Goal: Task Accomplishment & Management: Manage account settings

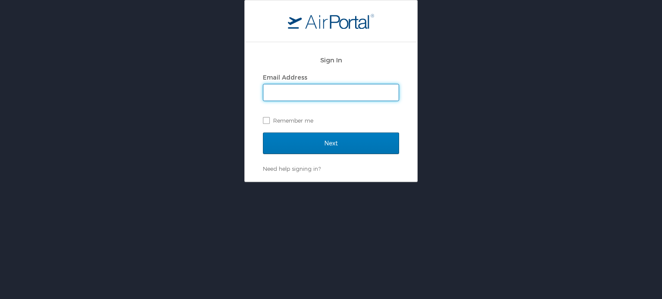
type input "[PERSON_NAME][EMAIL_ADDRESS][PERSON_NAME][DOMAIN_NAME]"
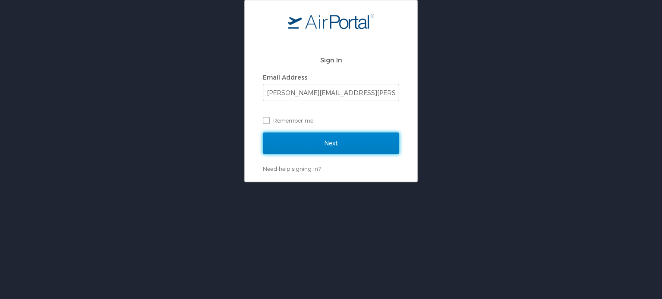
click at [300, 140] on input "Next" at bounding box center [331, 144] width 136 height 22
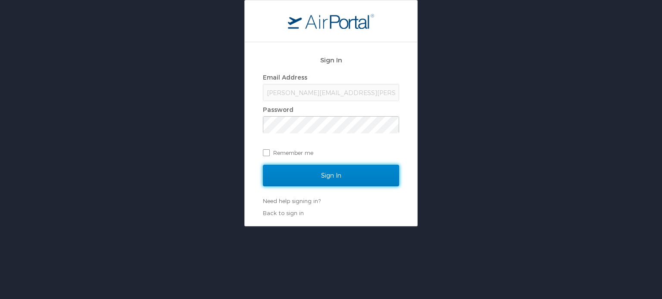
click at [322, 174] on input "Sign In" at bounding box center [331, 176] width 136 height 22
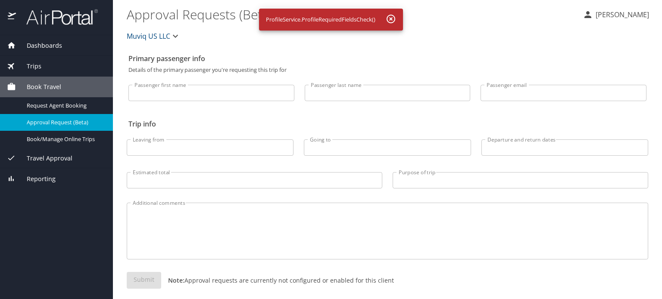
click at [41, 41] on span "Dashboards" at bounding box center [39, 45] width 46 height 9
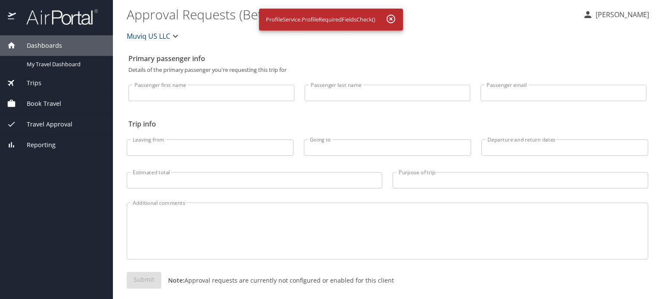
click at [41, 41] on span "Dashboards" at bounding box center [39, 45] width 46 height 9
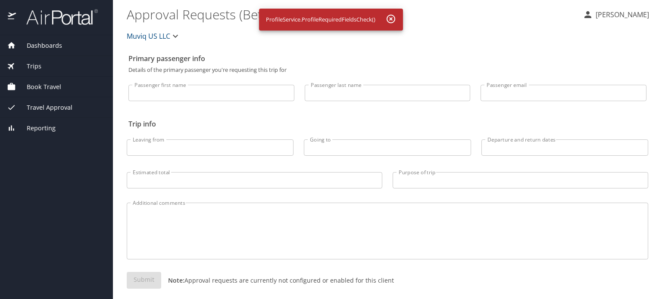
click at [31, 67] on span "Trips" at bounding box center [28, 66] width 25 height 9
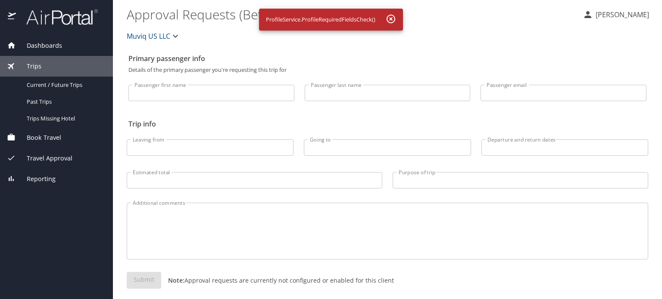
click at [45, 140] on span "Book Travel" at bounding box center [38, 137] width 45 height 9
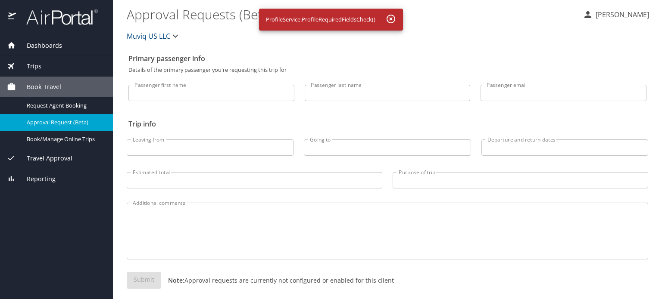
click at [42, 164] on div "Travel Approval" at bounding box center [56, 158] width 113 height 21
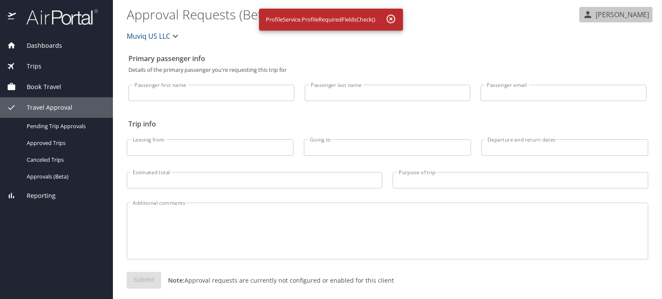
click at [612, 18] on p "Samantha Manolios" at bounding box center [621, 14] width 56 height 10
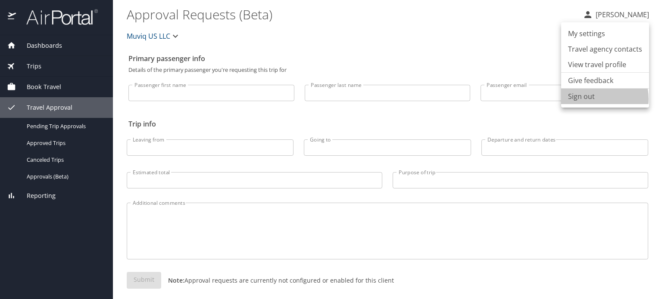
click at [590, 99] on li "Sign out" at bounding box center [605, 97] width 88 height 16
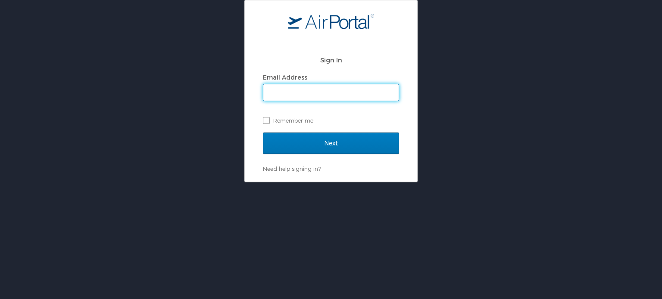
click at [294, 87] on input "Email Address" at bounding box center [330, 92] width 135 height 16
type input "[PERSON_NAME][EMAIL_ADDRESS][PERSON_NAME][DOMAIN_NAME]"
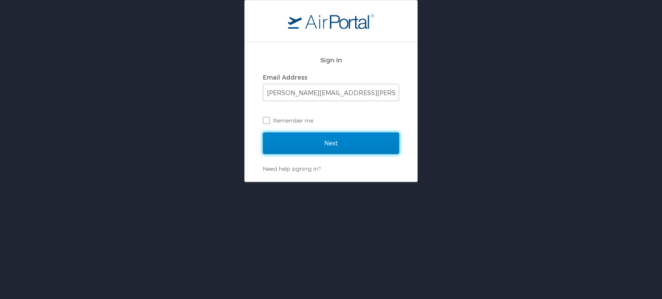
click at [330, 146] on input "Next" at bounding box center [331, 144] width 136 height 22
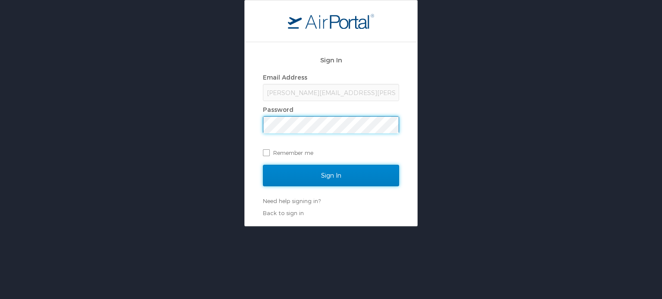
click at [308, 168] on input "Sign In" at bounding box center [331, 176] width 136 height 22
